Goal: Transaction & Acquisition: Purchase product/service

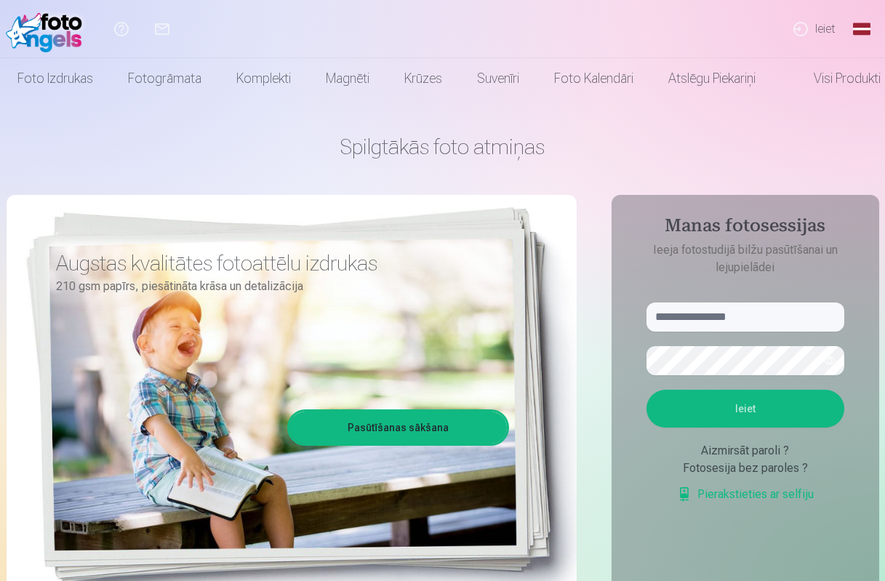
click at [819, 27] on link "Ieiet" at bounding box center [814, 29] width 67 height 58
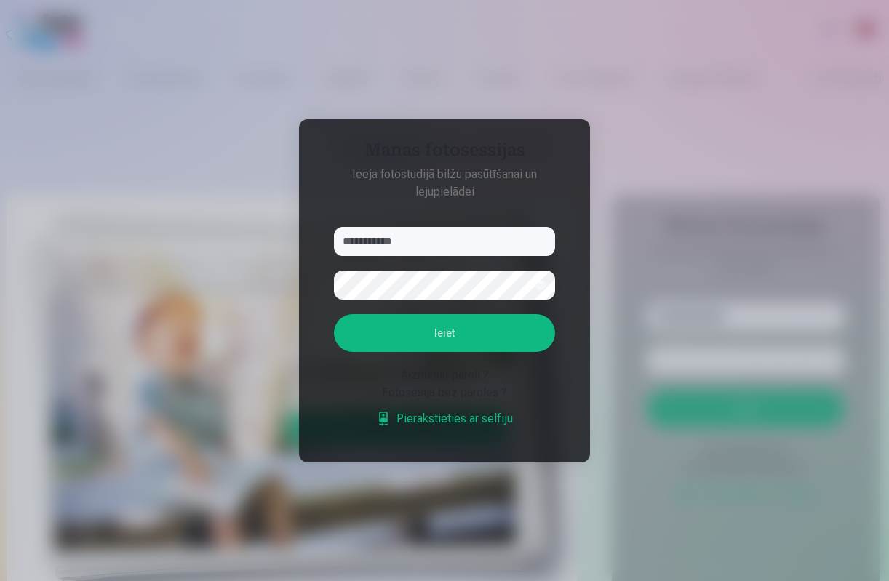
type input "**********"
click at [424, 325] on button "Ieiet" at bounding box center [444, 333] width 221 height 38
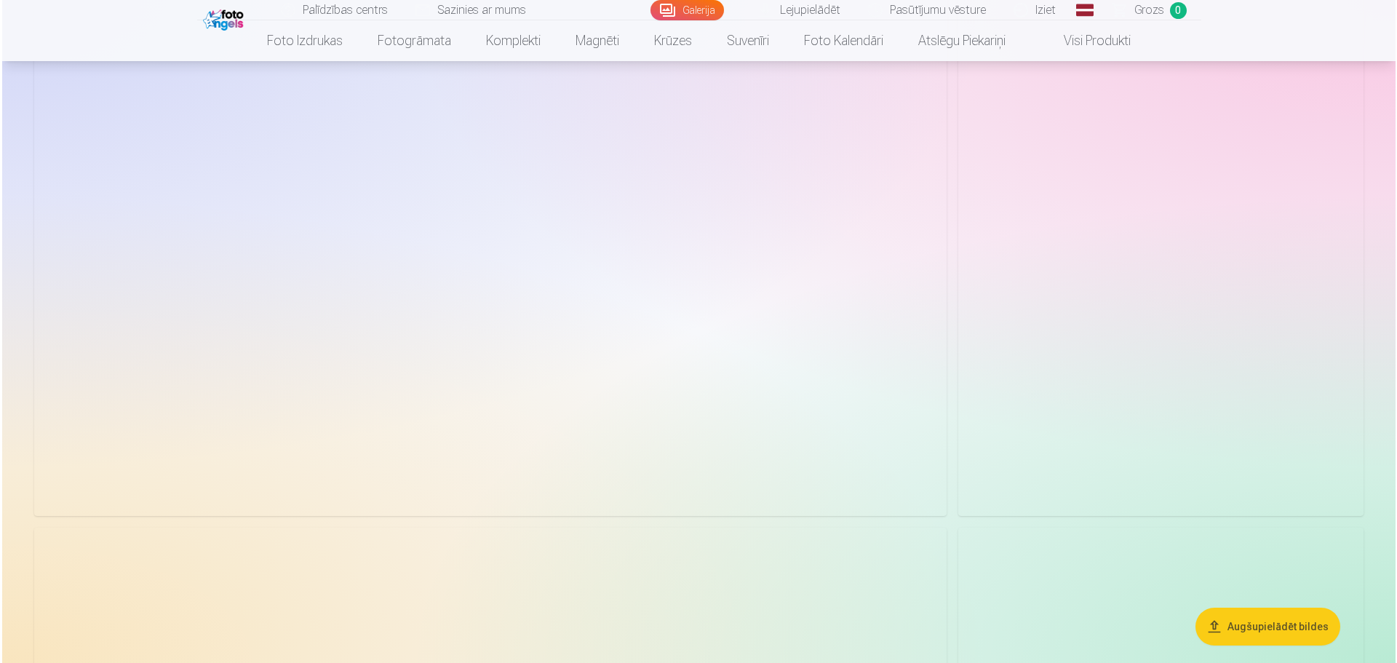
scroll to position [800, 0]
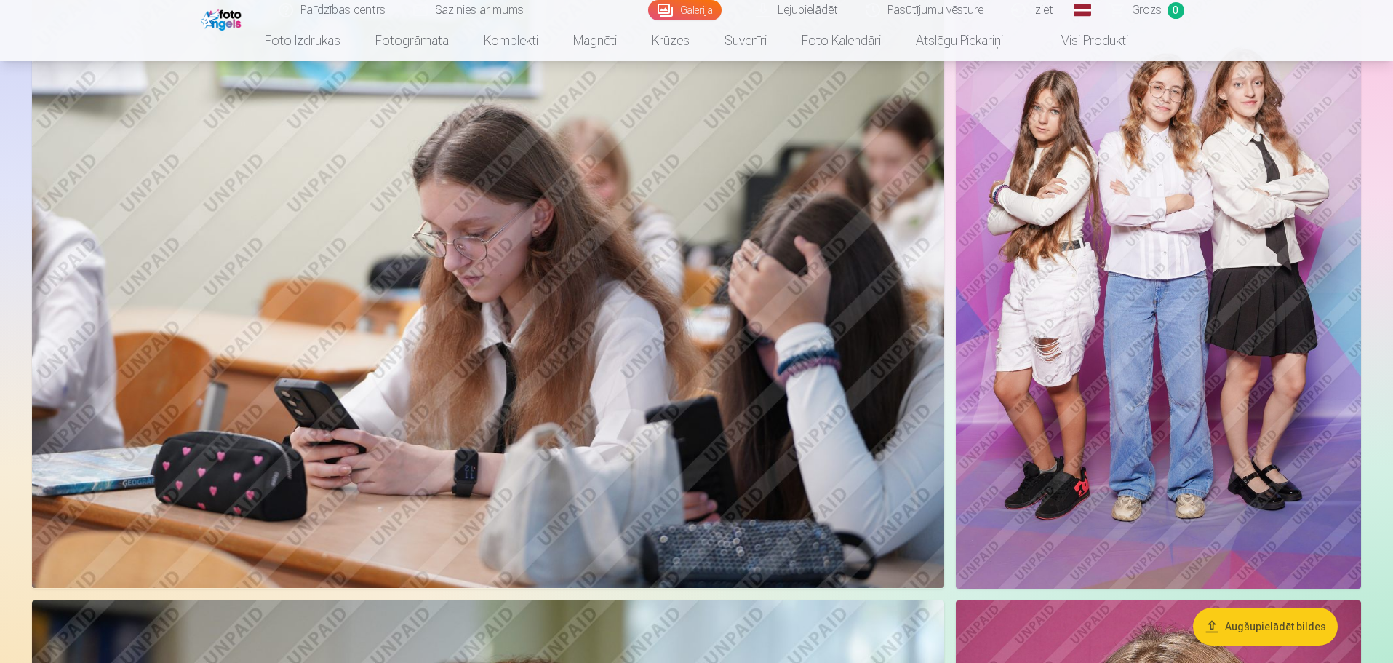
click at [885, 517] on img at bounding box center [488, 284] width 912 height 608
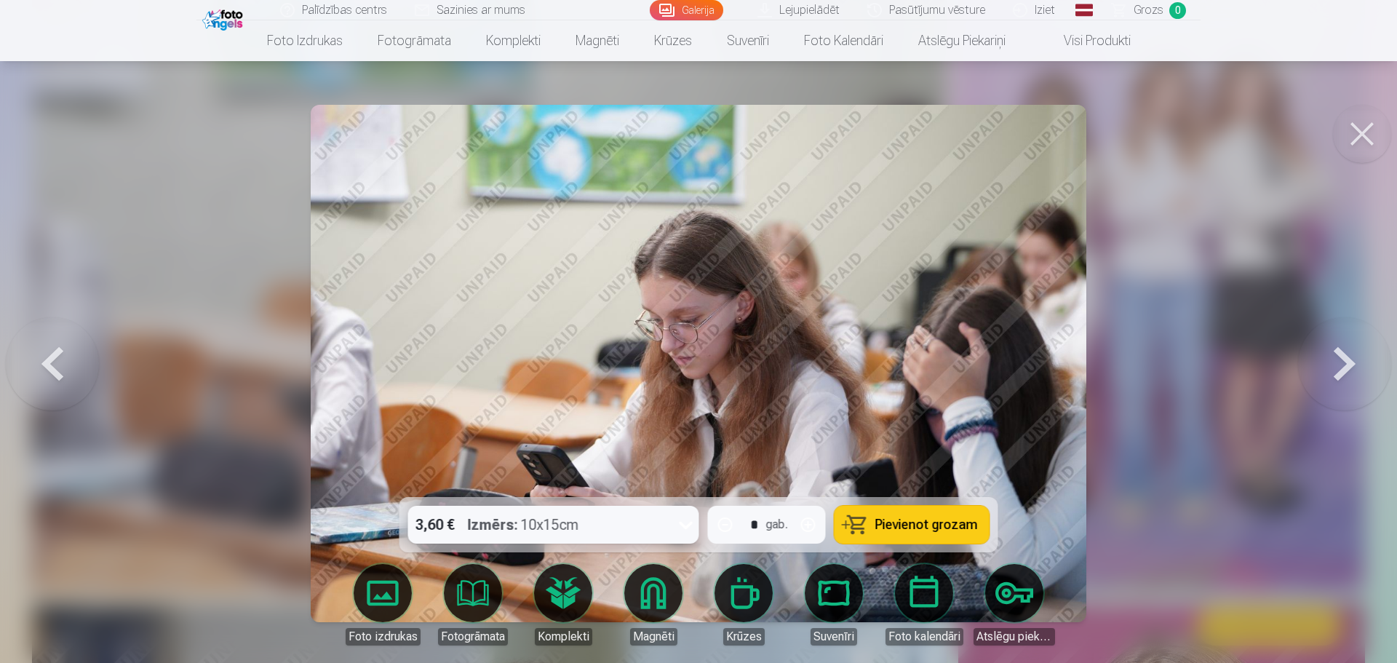
click at [885, 130] on button at bounding box center [1362, 134] width 58 height 58
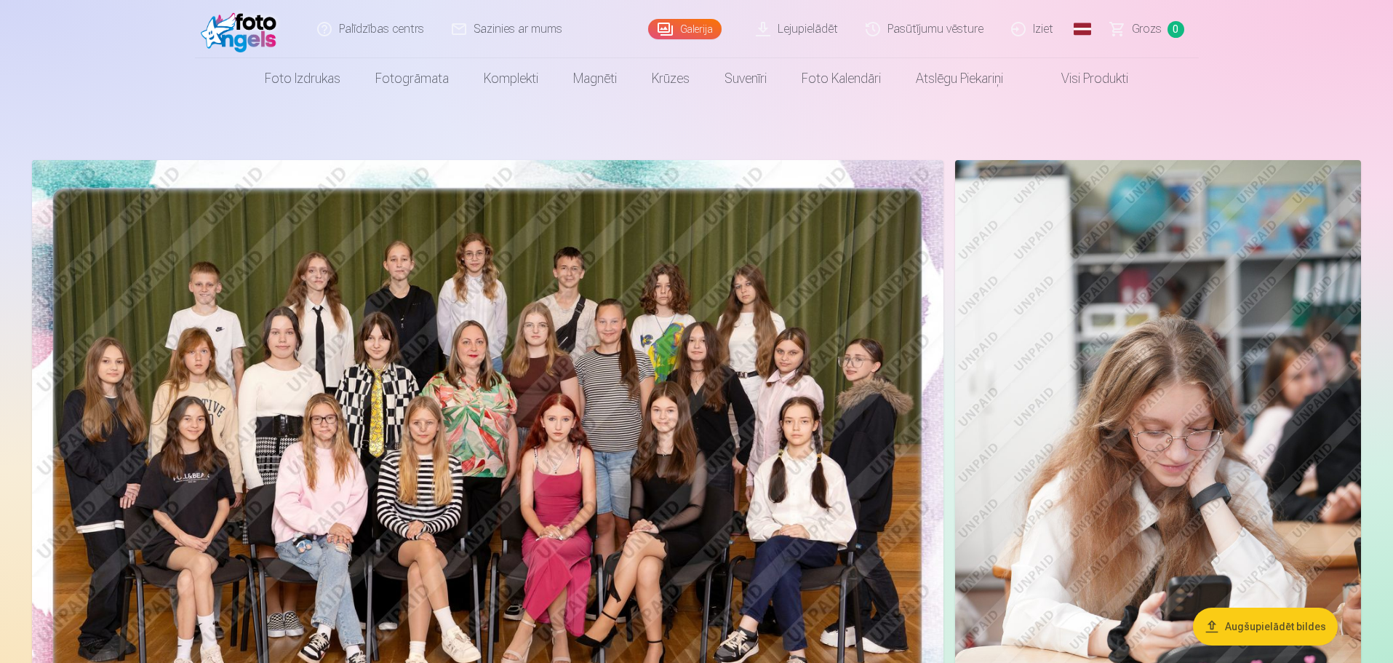
click at [775, 435] on img at bounding box center [488, 464] width 912 height 608
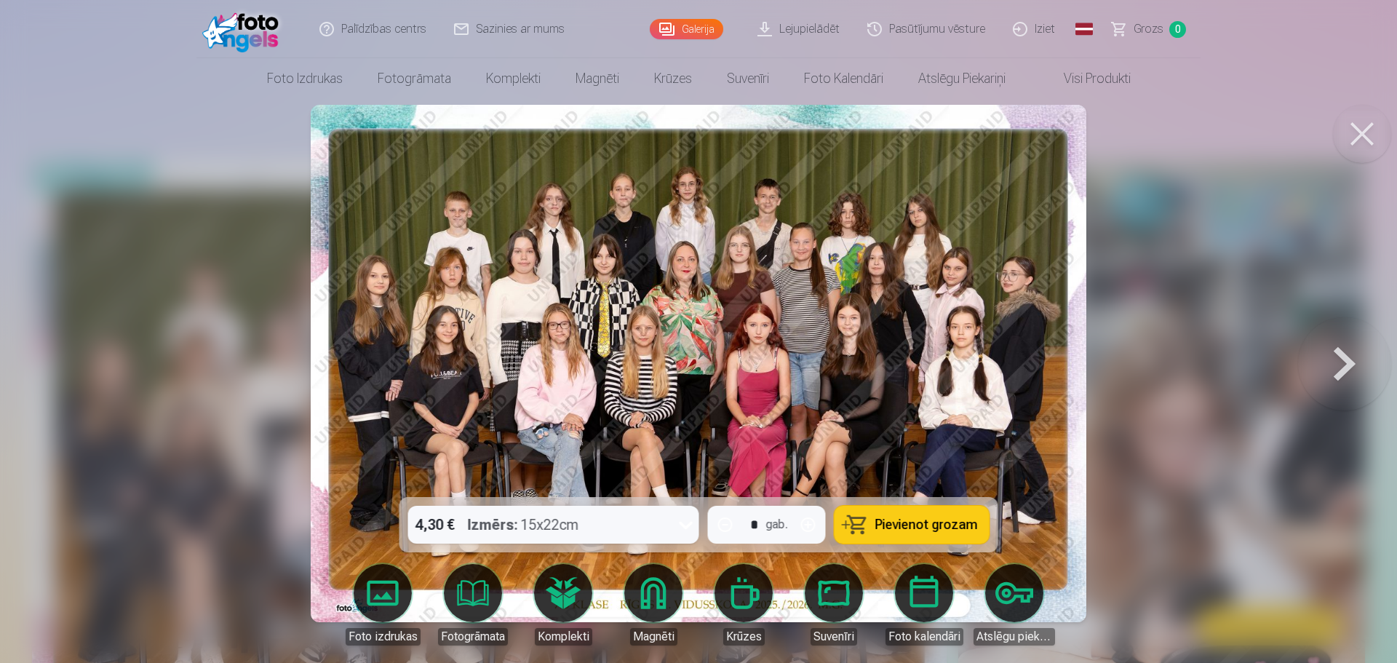
click at [885, 525] on span "Pievienot grozam" at bounding box center [926, 524] width 103 height 13
click at [885, 404] on div at bounding box center [698, 331] width 1397 height 663
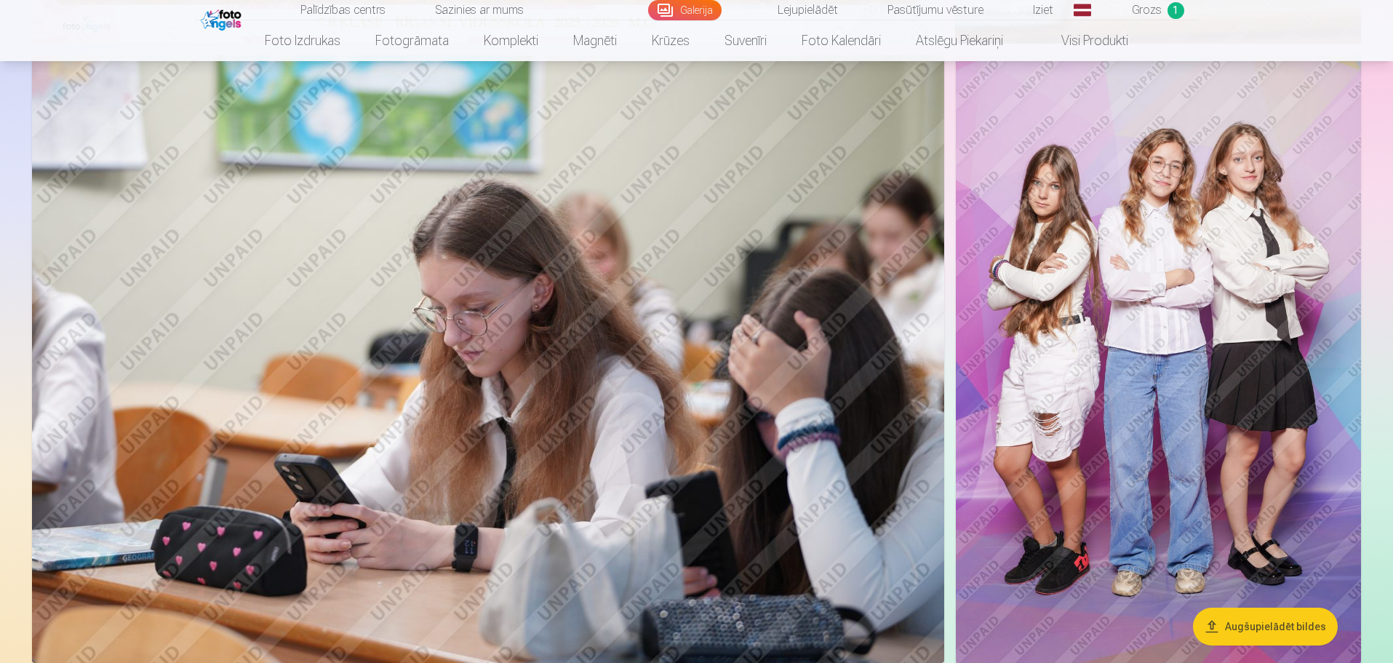
scroll to position [728, 0]
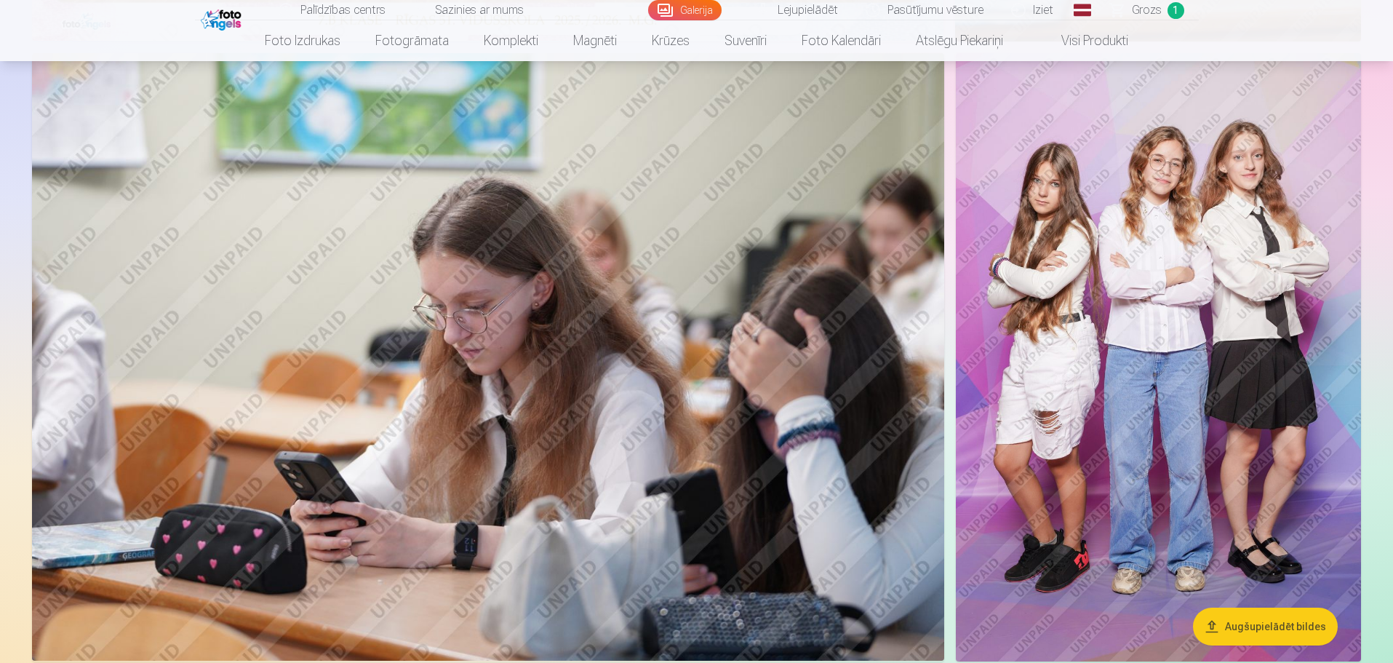
click at [885, 375] on img at bounding box center [1158, 357] width 405 height 608
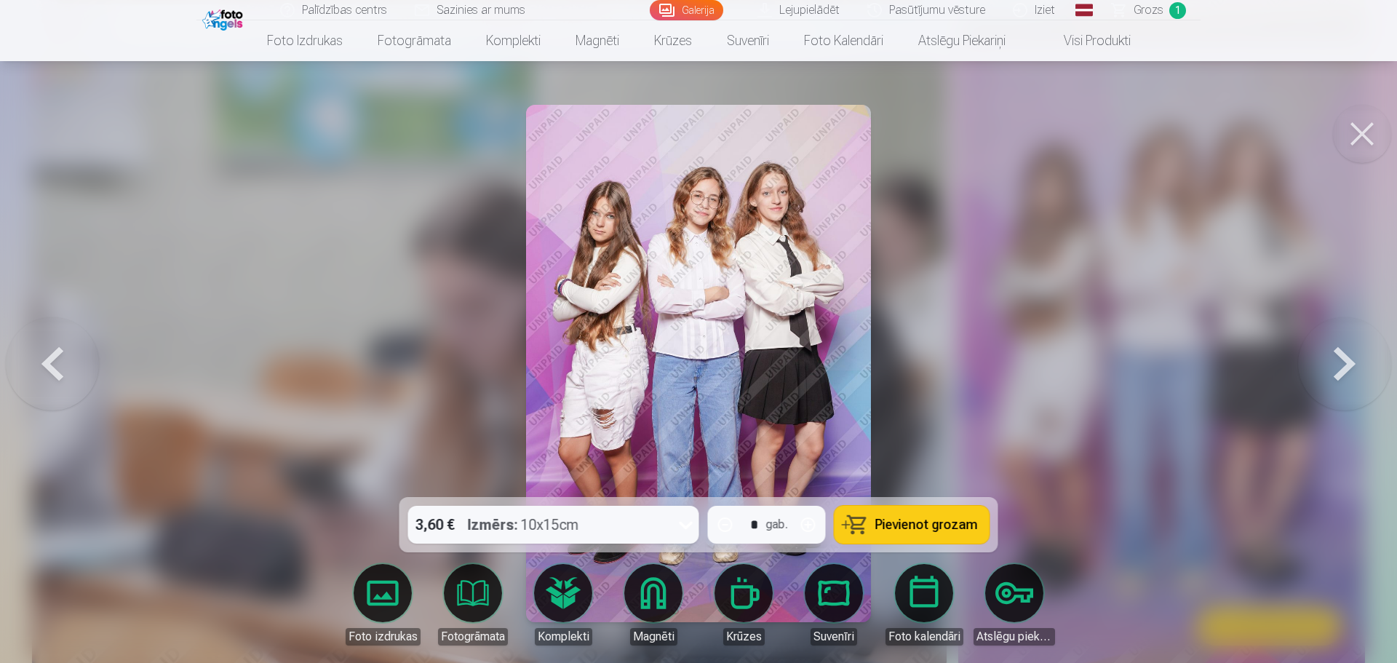
click at [885, 520] on span "Pievienot grozam" at bounding box center [926, 524] width 103 height 13
click at [885, 134] on button at bounding box center [1362, 134] width 58 height 58
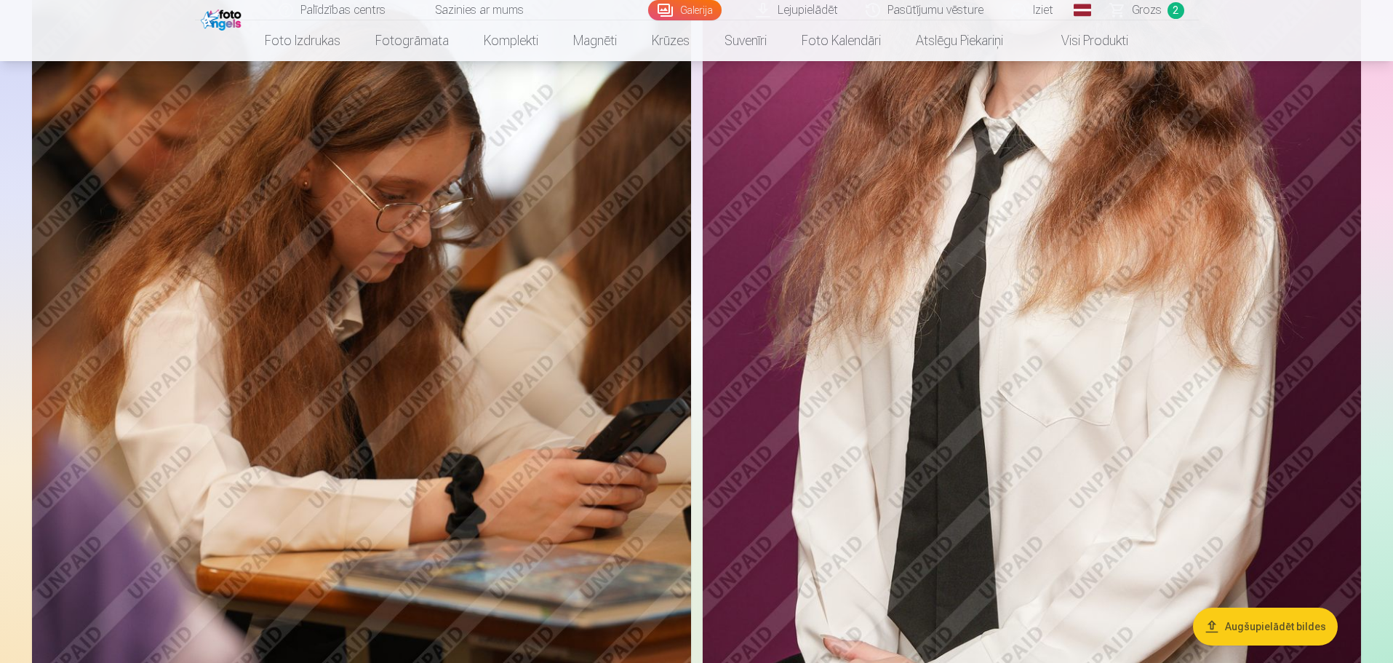
scroll to position [4002, 0]
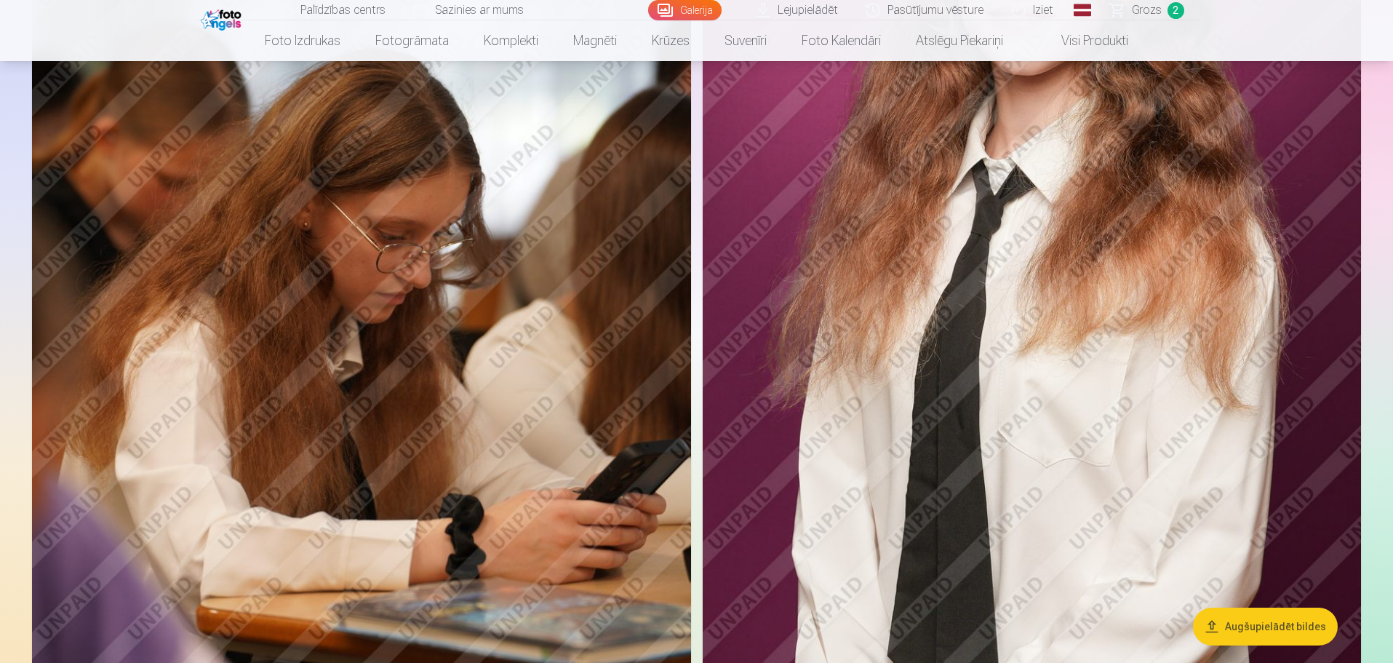
click at [885, 303] on img at bounding box center [1032, 250] width 658 height 989
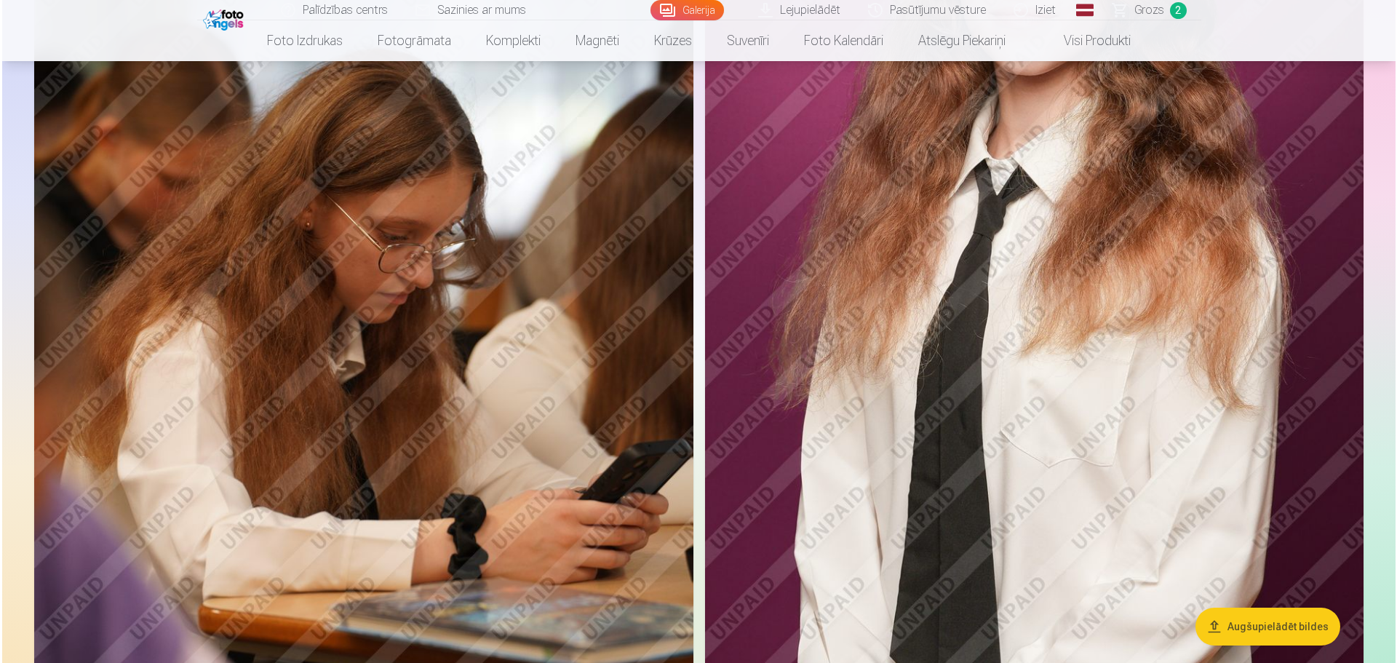
scroll to position [4012, 0]
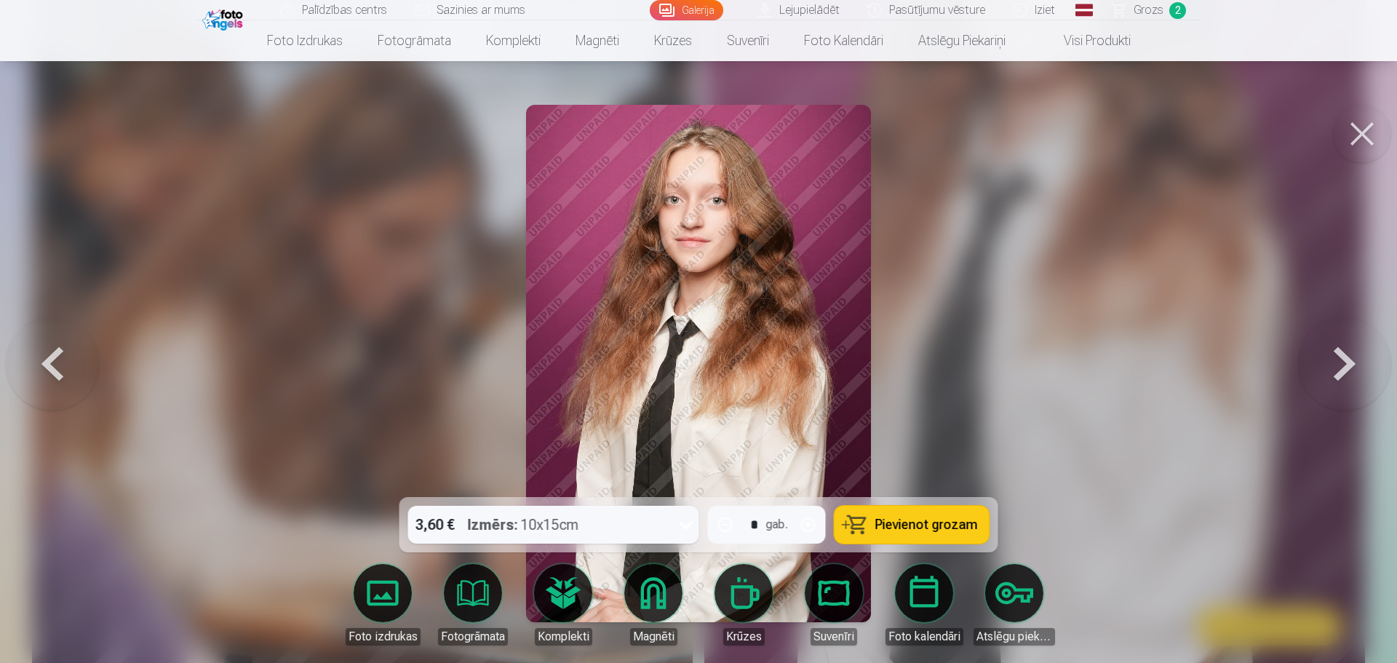
click at [885, 520] on span "Pievienot grozam" at bounding box center [926, 524] width 103 height 13
click at [885, 425] on div at bounding box center [698, 331] width 1397 height 663
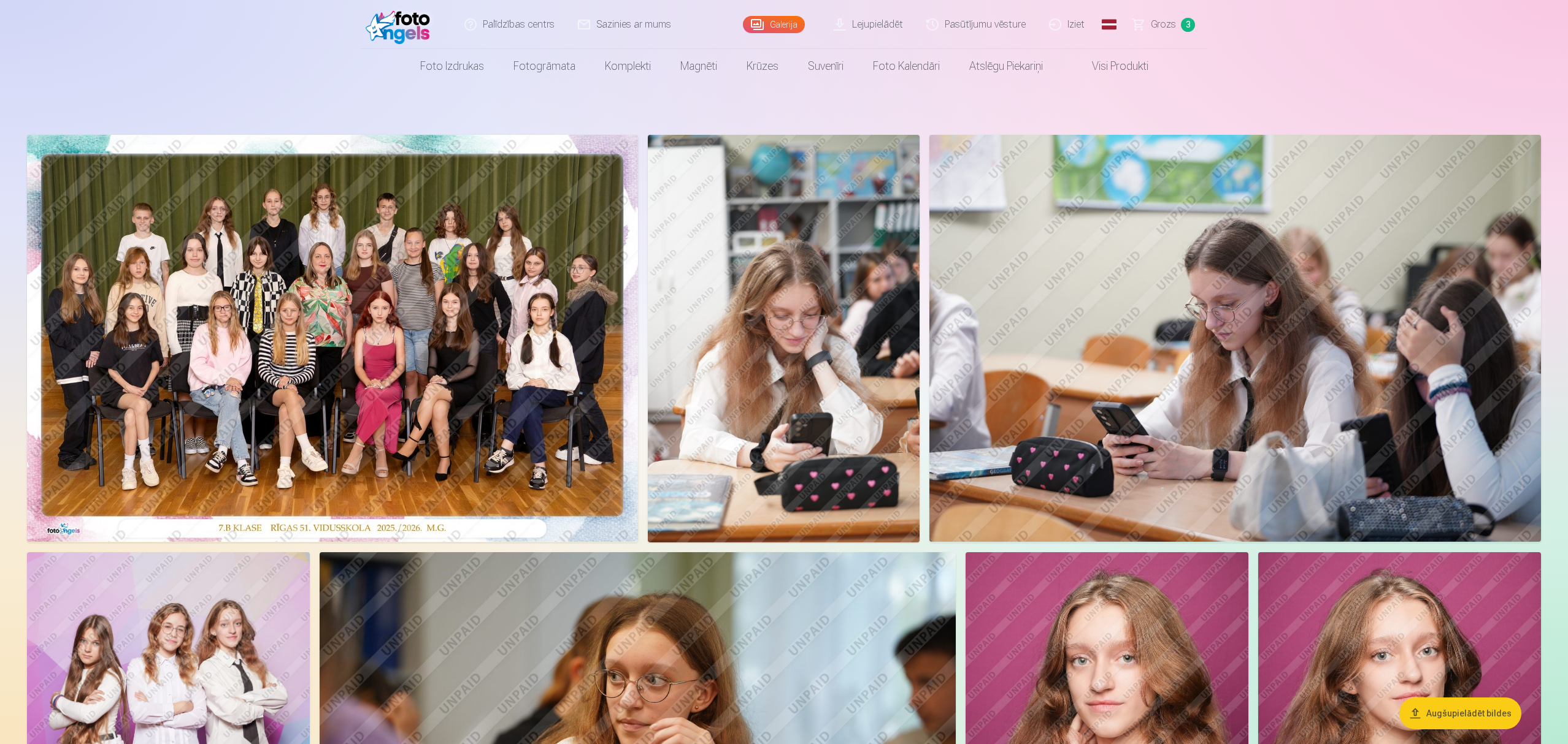
click at [746, 24] on link "Grozs 3" at bounding box center [1164, 24] width 86 height 49
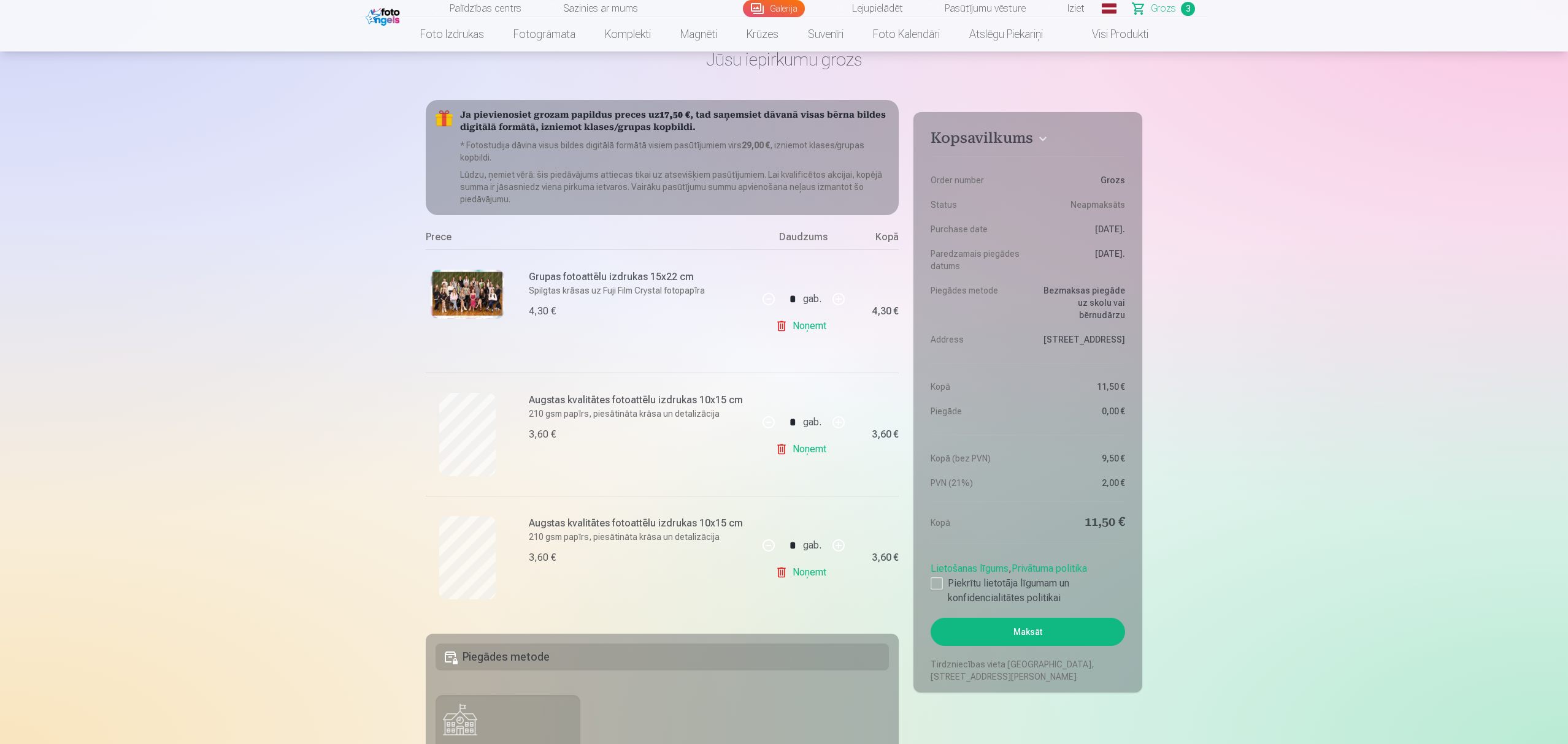
scroll to position [82, 0]
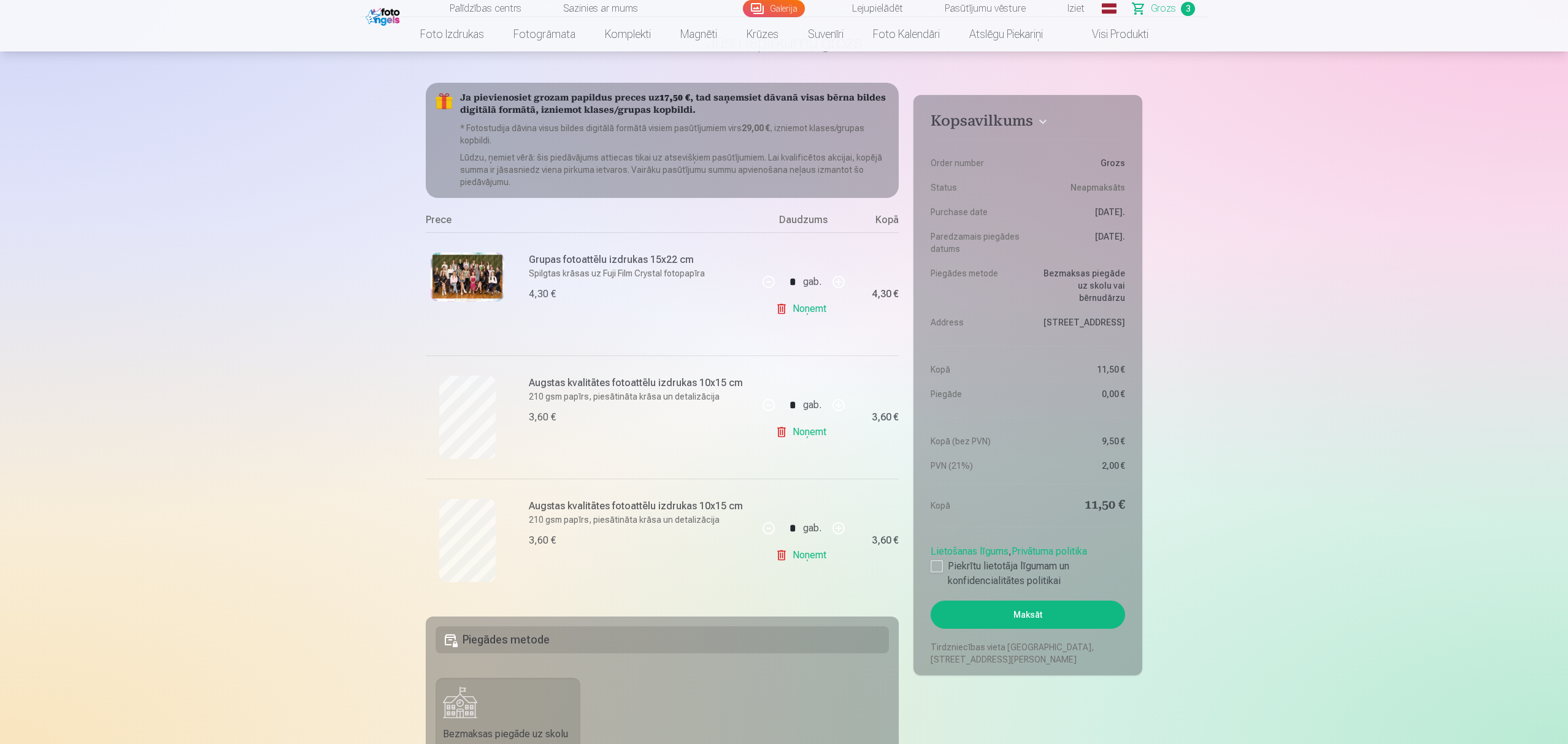
click at [746, 490] on button "button" at bounding box center [838, 528] width 30 height 29
type input "*"
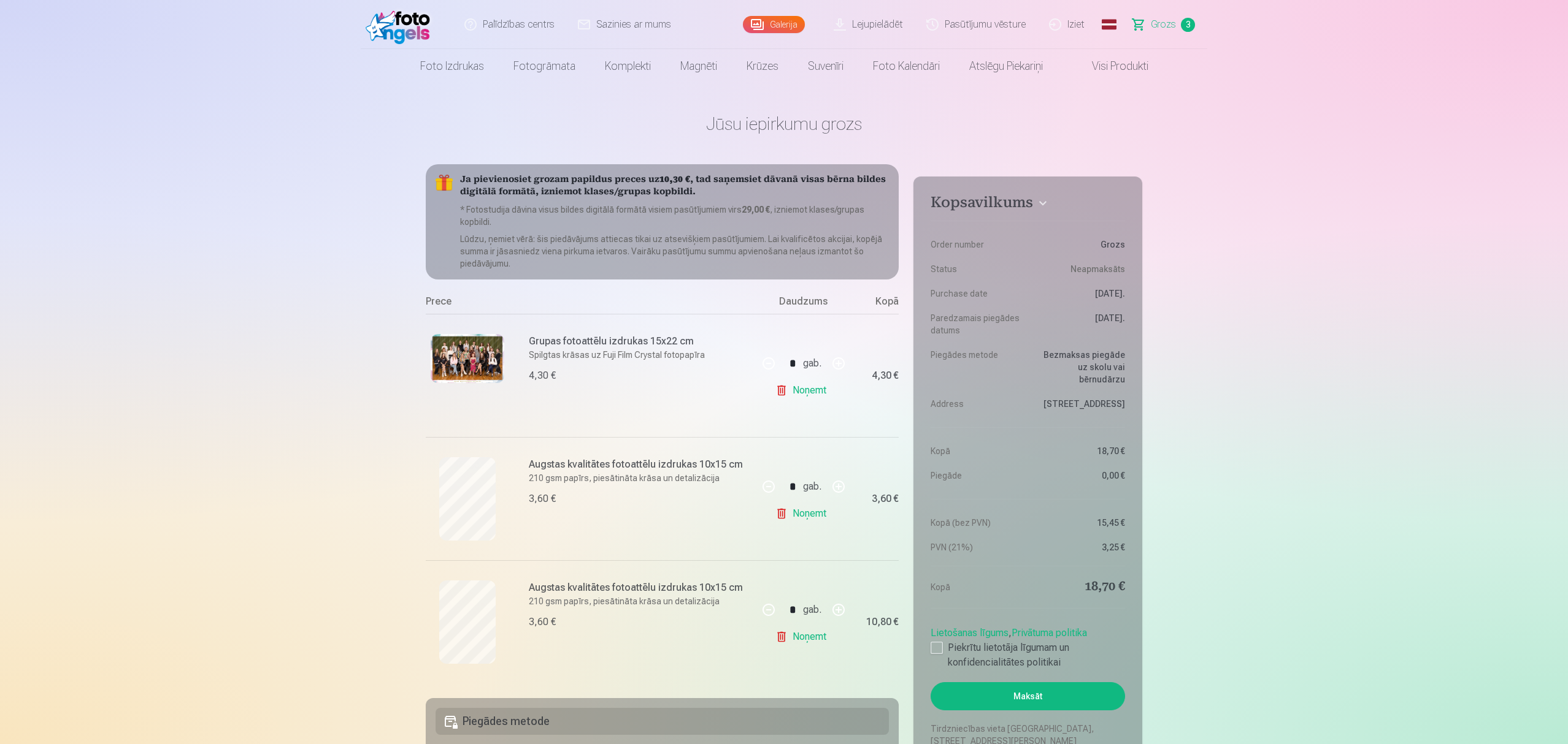
click at [746, 23] on link "Galerija" at bounding box center [773, 24] width 62 height 17
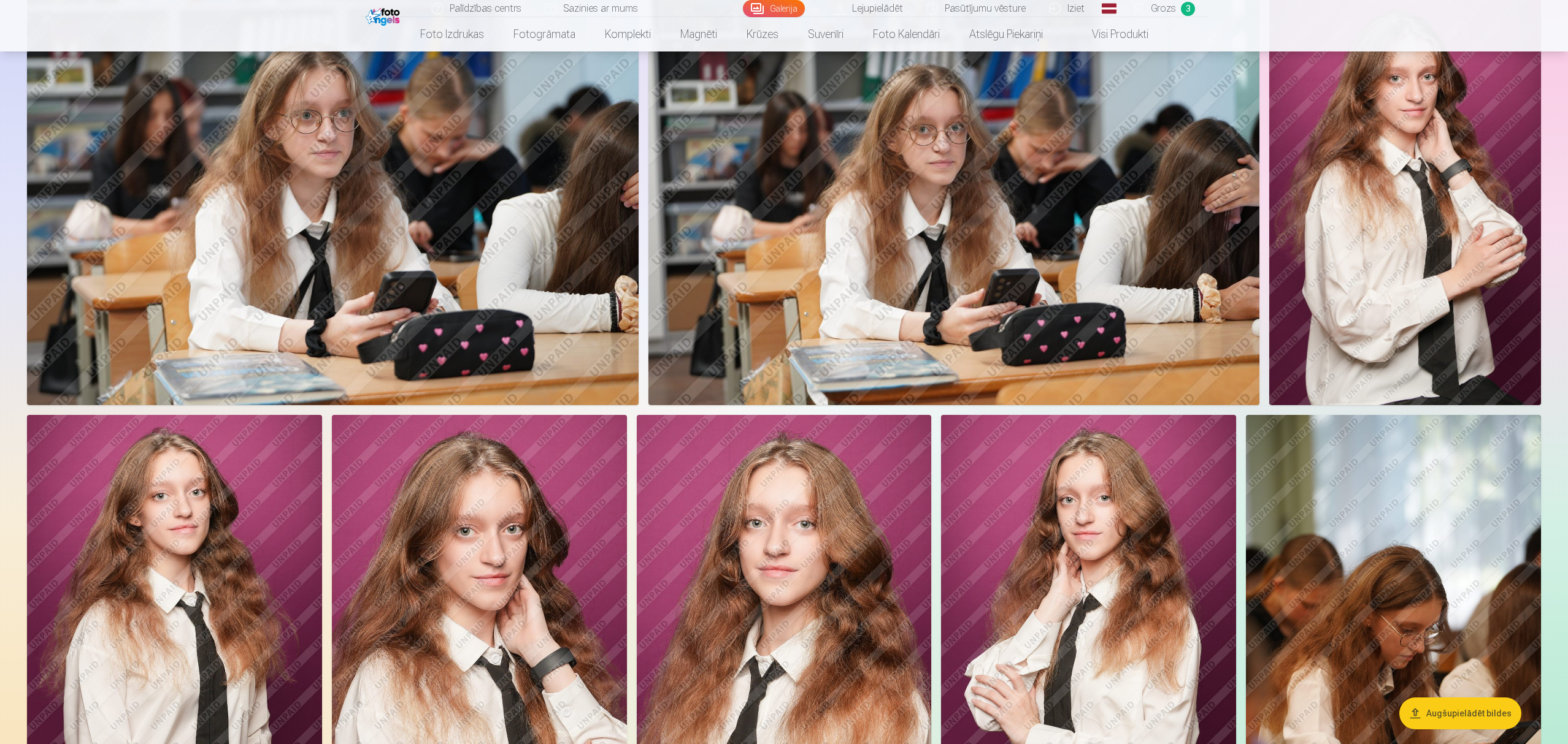
scroll to position [899, 0]
